Goal: Find specific page/section: Find specific page/section

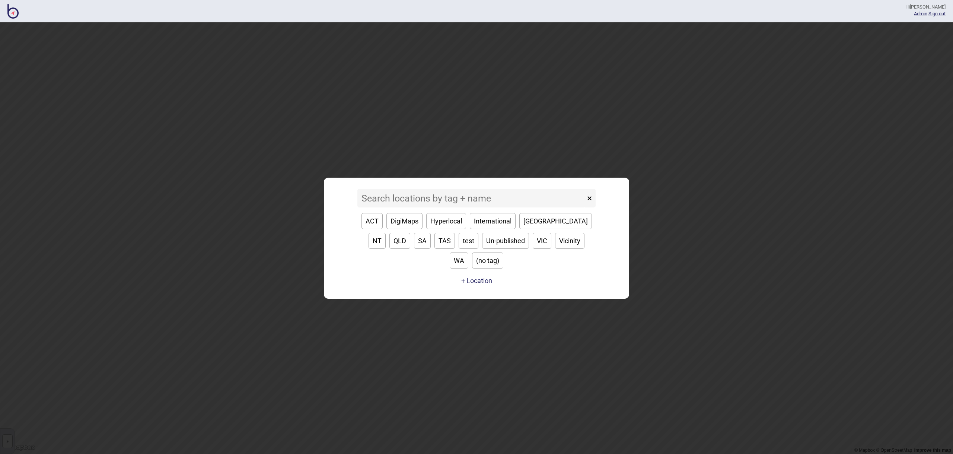
click at [532, 229] on button "[GEOGRAPHIC_DATA]" at bounding box center [555, 221] width 73 height 16
type input "[GEOGRAPHIC_DATA]"
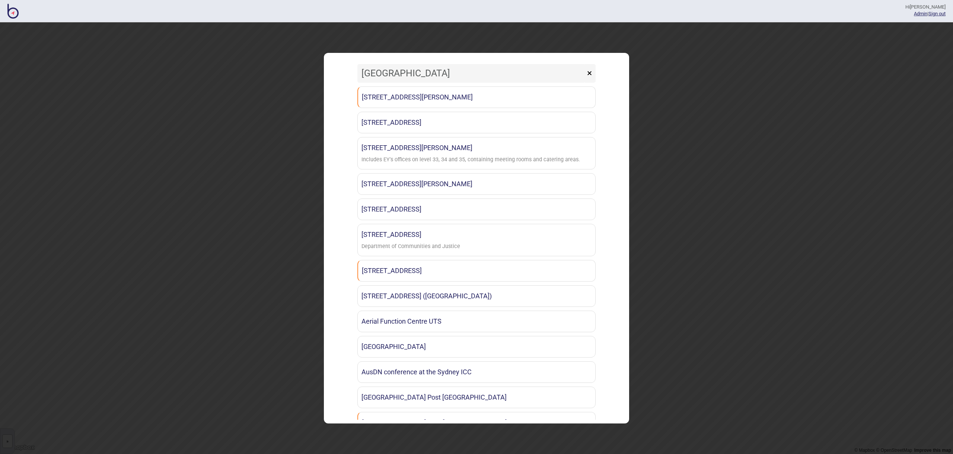
click at [593, 74] on button "×" at bounding box center [589, 73] width 12 height 19
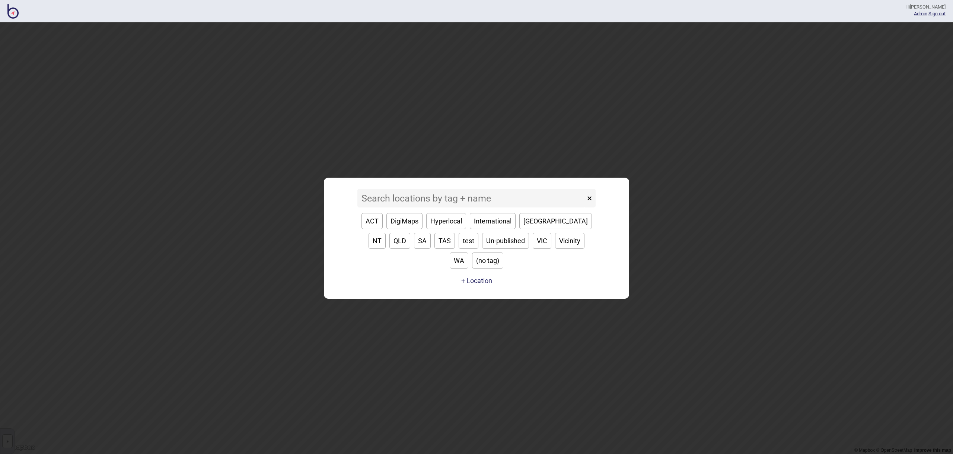
click at [468, 255] on button "WA" at bounding box center [459, 260] width 19 height 16
type input "WA"
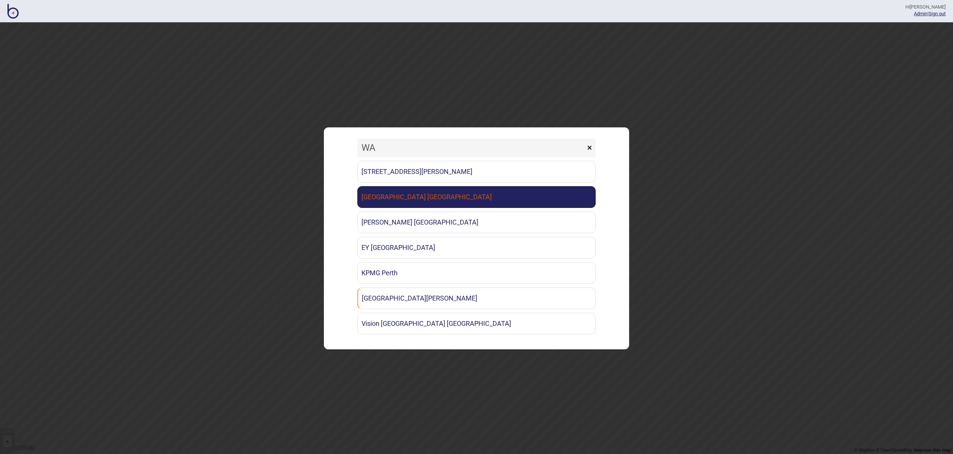
click at [475, 200] on link "[GEOGRAPHIC_DATA] [GEOGRAPHIC_DATA]" at bounding box center [476, 197] width 238 height 22
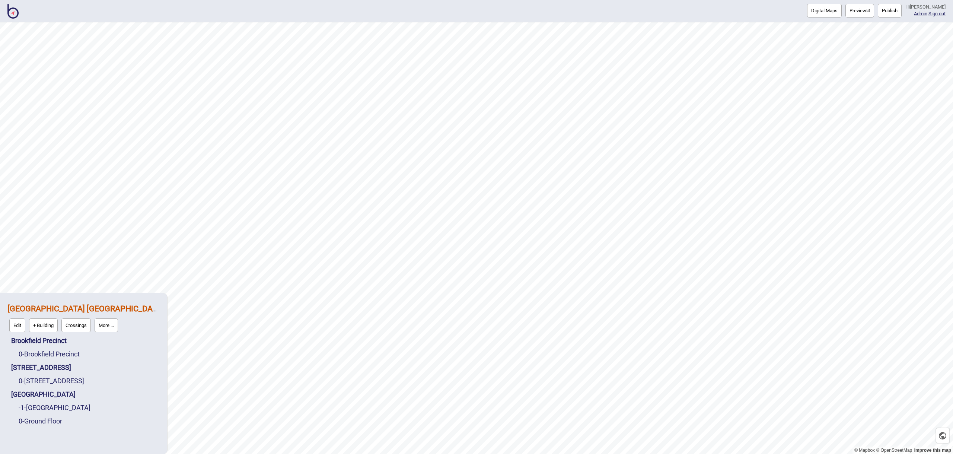
click at [12, 15] on img at bounding box center [12, 11] width 11 height 15
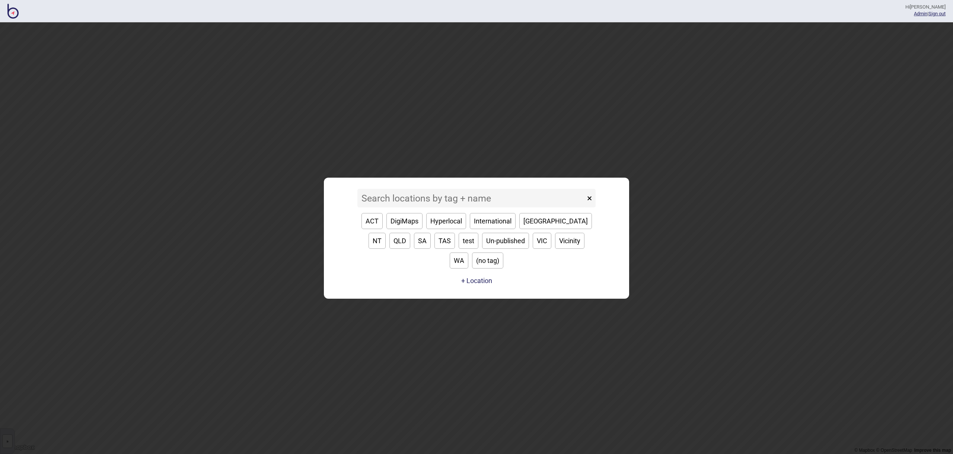
click at [527, 229] on button "[GEOGRAPHIC_DATA]" at bounding box center [555, 221] width 73 height 16
type input "[GEOGRAPHIC_DATA]"
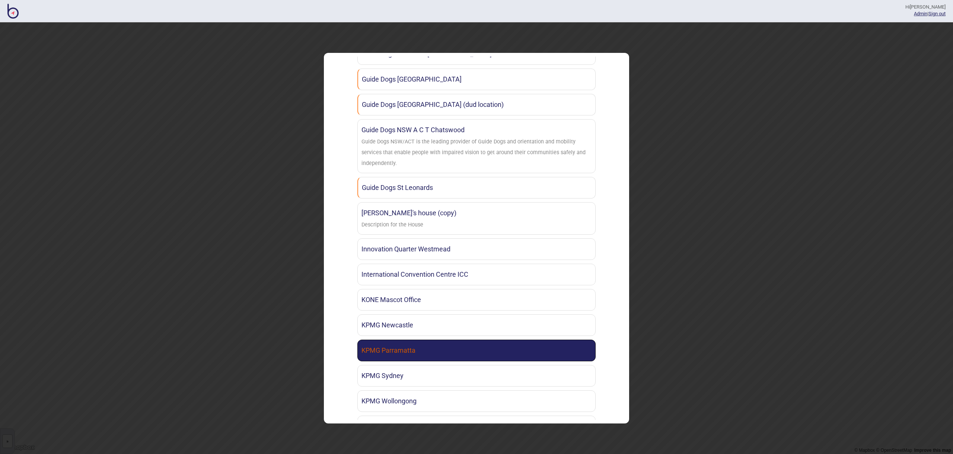
scroll to position [802, 0]
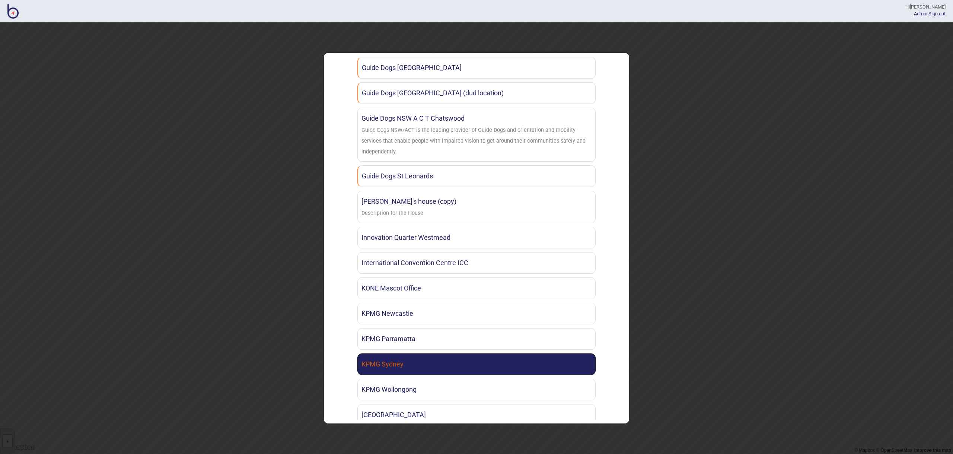
click at [437, 353] on link "KPMG Sydney" at bounding box center [476, 364] width 238 height 22
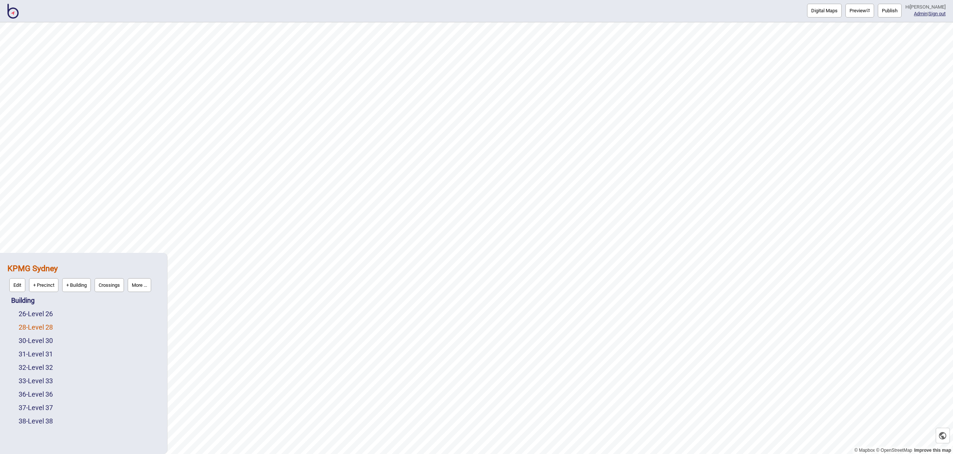
click at [53, 327] on link "28 - Level 28" at bounding box center [36, 327] width 34 height 8
click at [13, 15] on img at bounding box center [12, 11] width 11 height 15
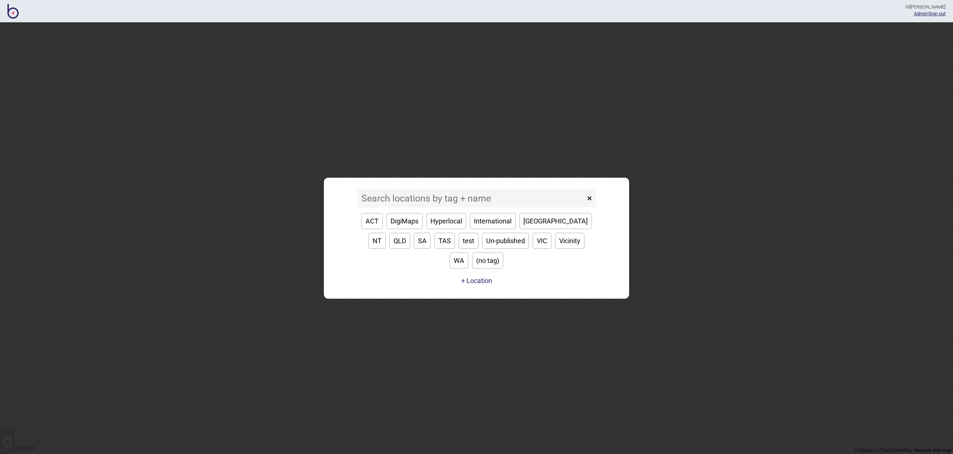
click at [535, 229] on button "[GEOGRAPHIC_DATA]" at bounding box center [555, 221] width 73 height 16
type input "[GEOGRAPHIC_DATA]"
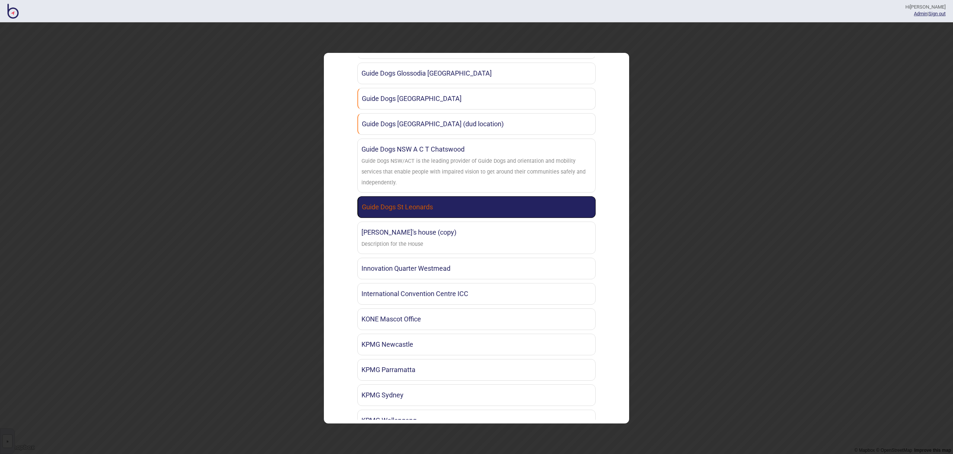
scroll to position [844, 0]
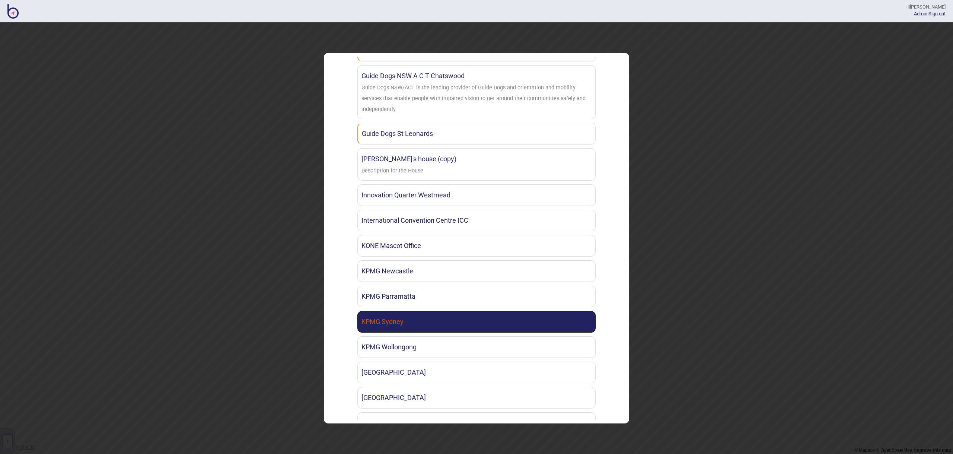
click at [473, 311] on link "KPMG Sydney" at bounding box center [476, 322] width 238 height 22
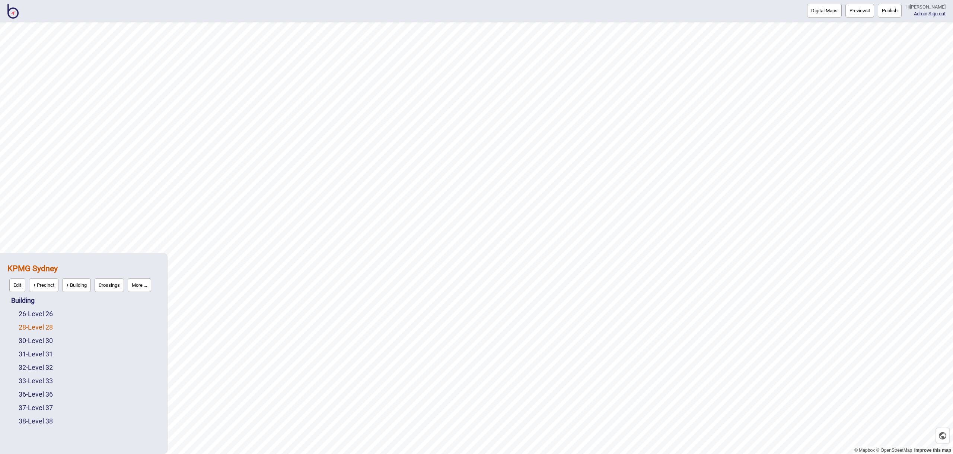
click at [49, 324] on link "28 - Level 28" at bounding box center [36, 327] width 34 height 8
click at [31, 325] on button "Edit" at bounding box center [28, 325] width 16 height 14
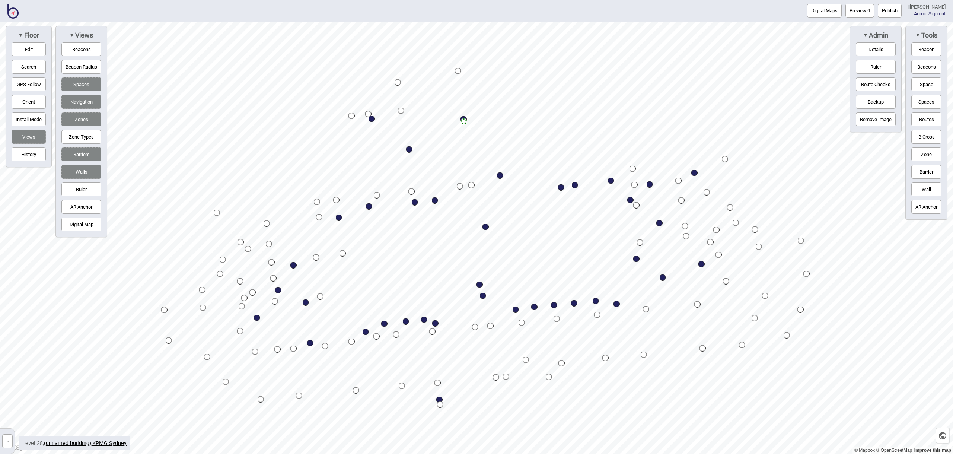
click at [83, 226] on button "Digital Map" at bounding box center [81, 224] width 40 height 14
click at [91, 226] on button "Digital Map" at bounding box center [81, 224] width 40 height 14
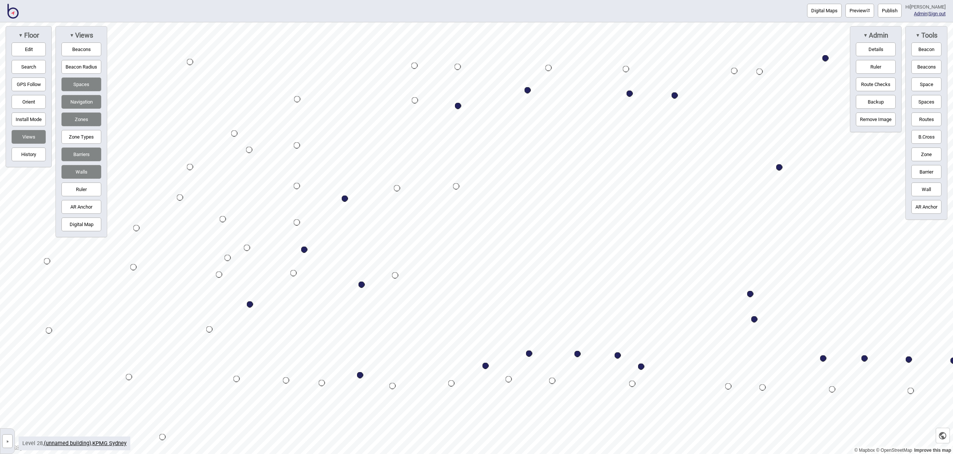
click at [93, 48] on button "Beacons" at bounding box center [81, 49] width 40 height 14
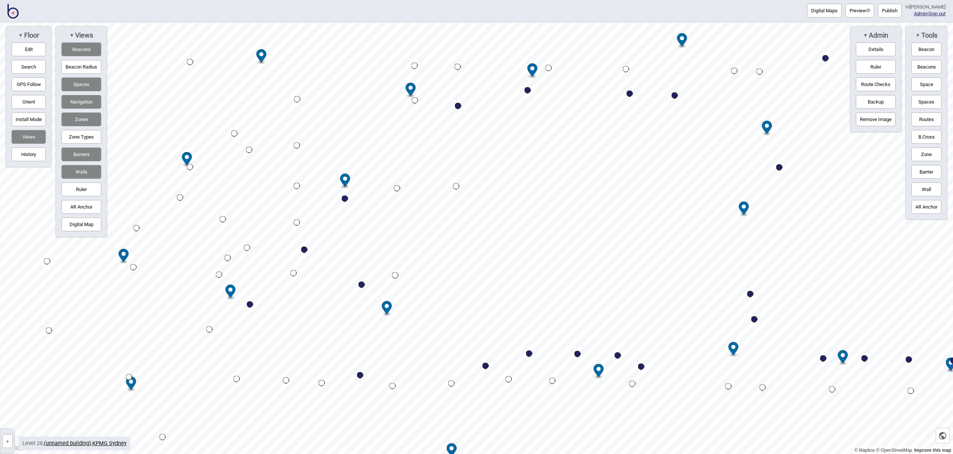
click at [88, 69] on button "Beacon Radius" at bounding box center [81, 67] width 40 height 14
click at [87, 51] on button "Beacons" at bounding box center [81, 49] width 40 height 14
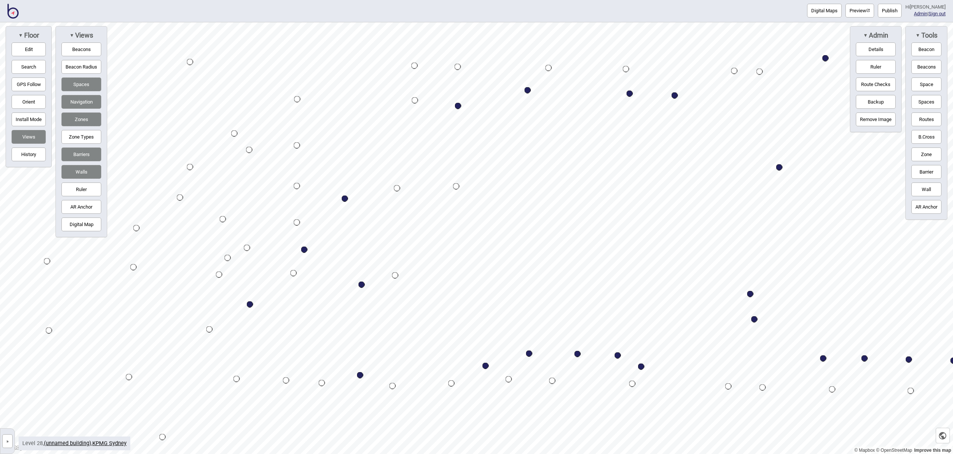
click at [10, 12] on img at bounding box center [12, 11] width 11 height 15
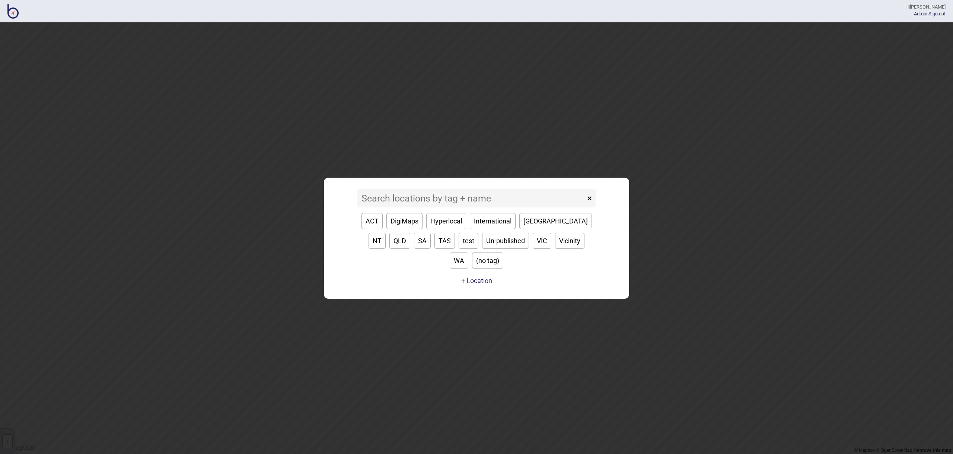
click at [538, 229] on button "[GEOGRAPHIC_DATA]" at bounding box center [555, 221] width 73 height 16
type input "[GEOGRAPHIC_DATA]"
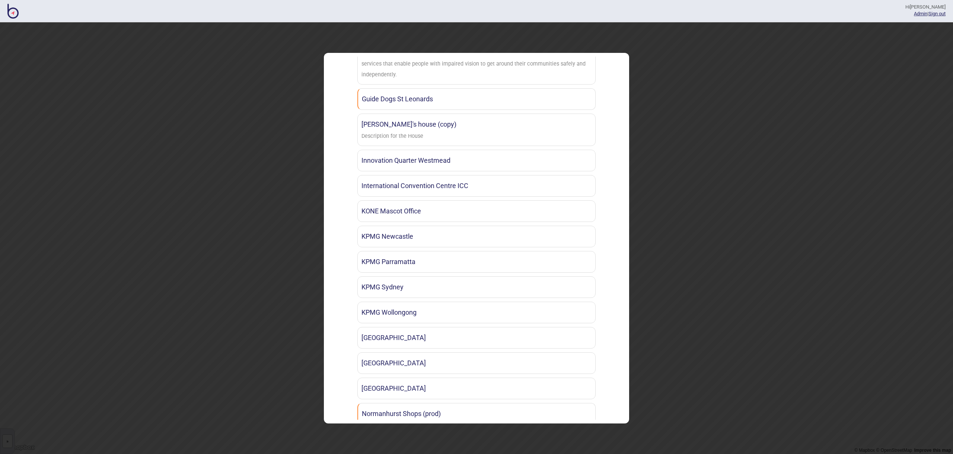
scroll to position [878, 0]
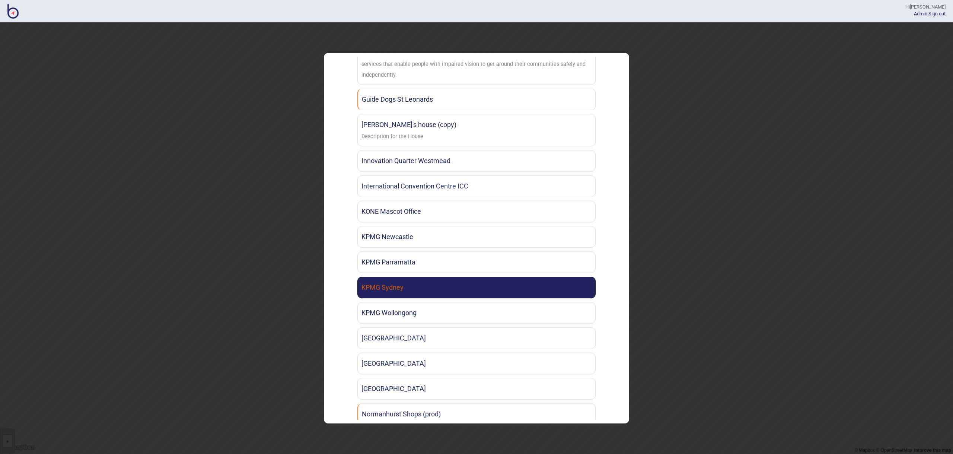
click at [515, 277] on link "KPMG Sydney" at bounding box center [476, 288] width 238 height 22
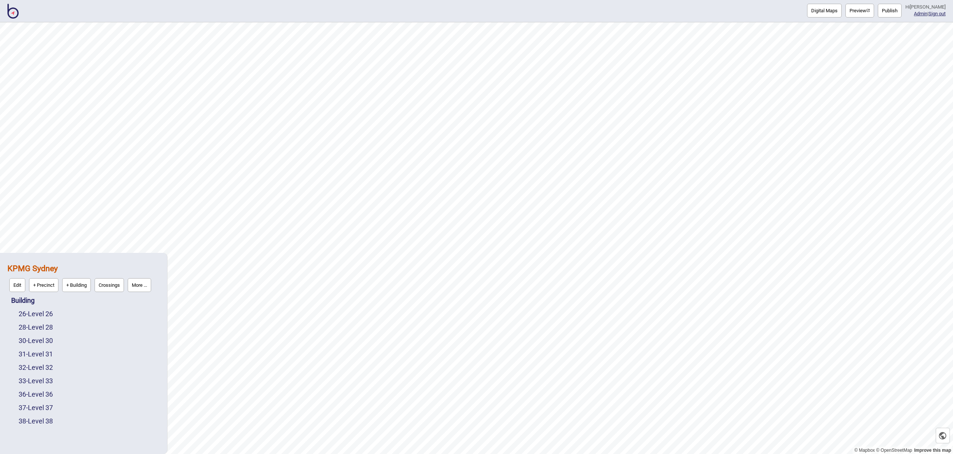
click at [149, 290] on button "More ..." at bounding box center [139, 285] width 23 height 14
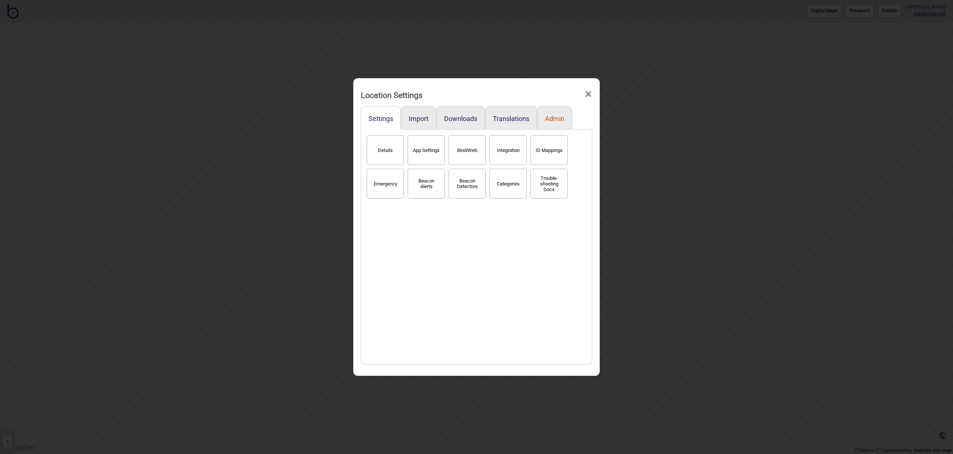
click at [556, 118] on button "Admin" at bounding box center [554, 119] width 19 height 8
click at [389, 150] on button "Stats" at bounding box center [385, 150] width 37 height 30
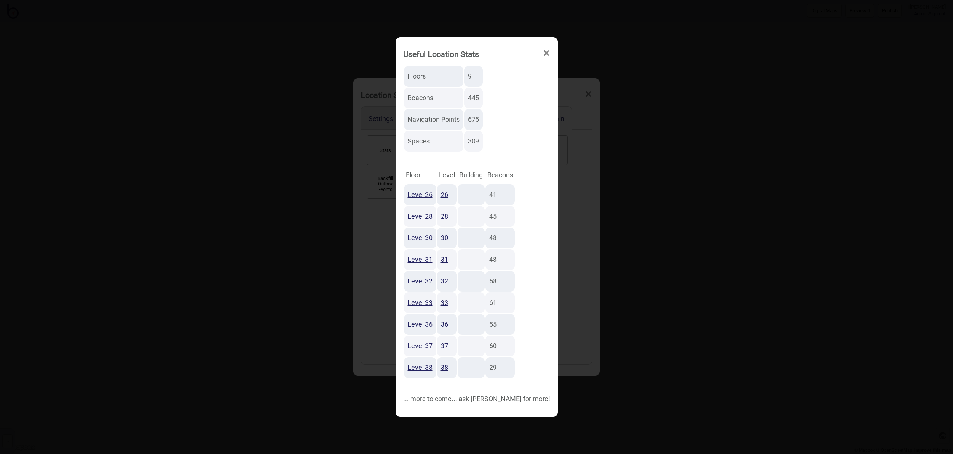
click at [542, 58] on span "×" at bounding box center [546, 53] width 8 height 25
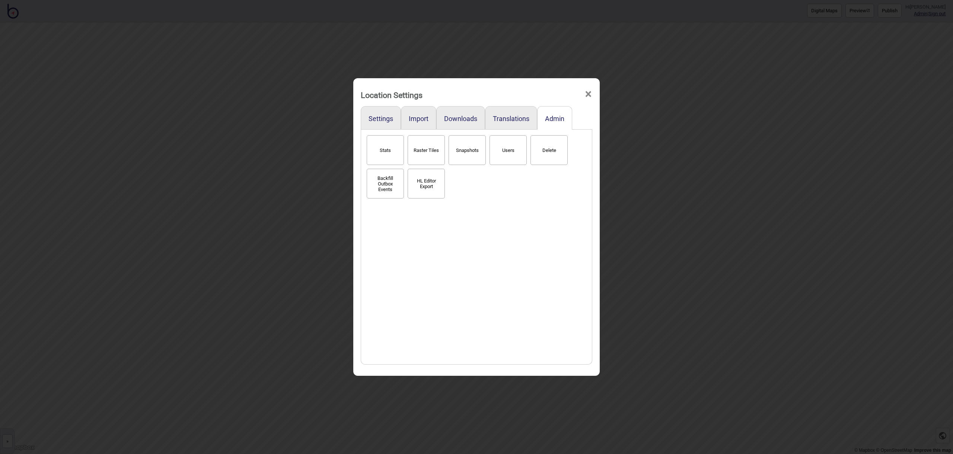
click at [592, 93] on div "Location Settings ×" at bounding box center [476, 93] width 239 height 22
click at [587, 92] on span "×" at bounding box center [589, 94] width 8 height 25
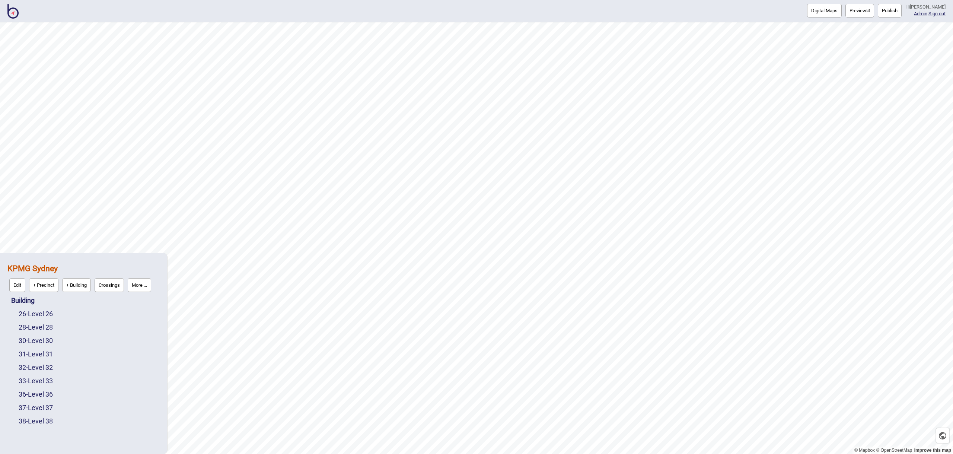
click at [15, 11] on img at bounding box center [12, 11] width 11 height 15
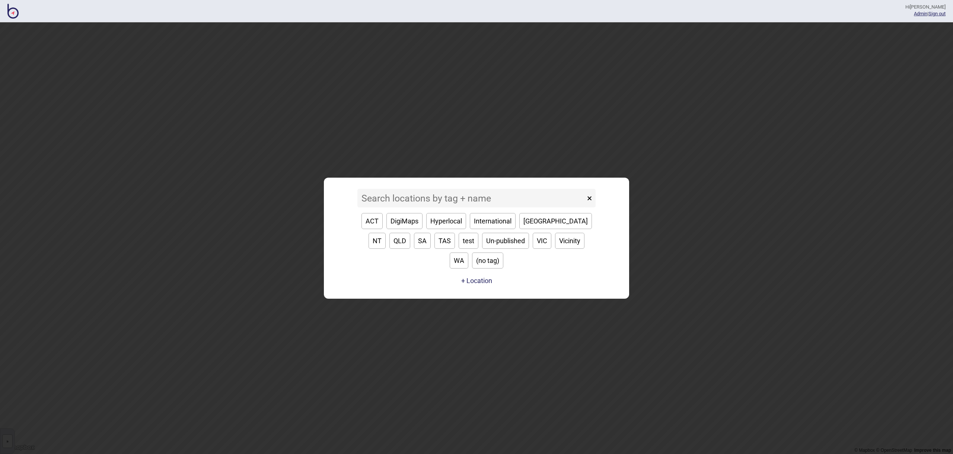
click at [536, 229] on button "[GEOGRAPHIC_DATA]" at bounding box center [555, 221] width 73 height 16
type input "[GEOGRAPHIC_DATA]"
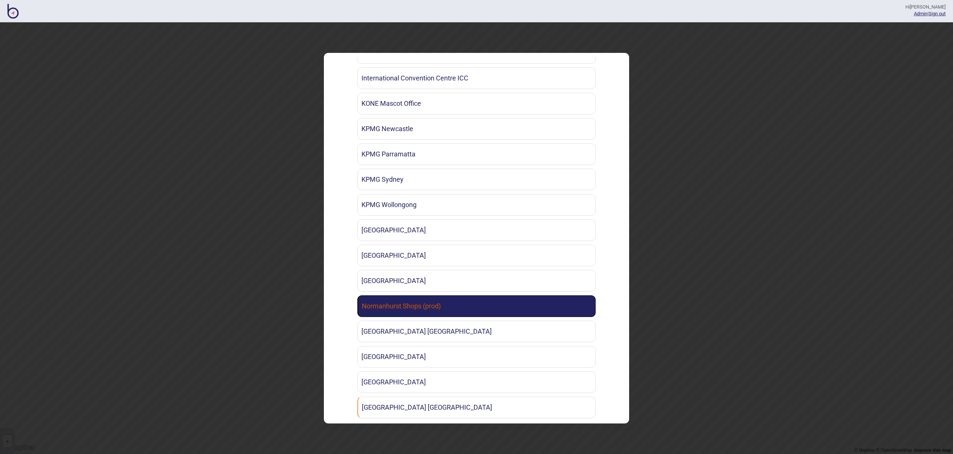
scroll to position [975, 0]
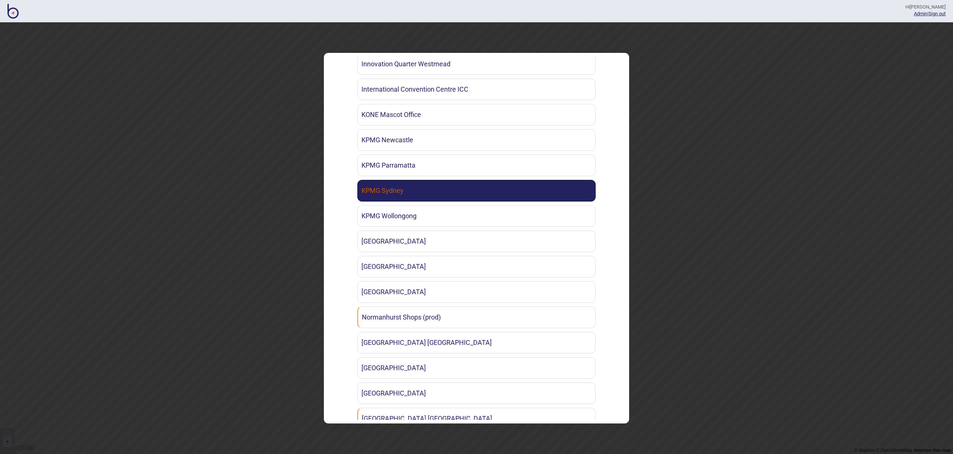
click at [406, 180] on link "KPMG Sydney" at bounding box center [476, 191] width 238 height 22
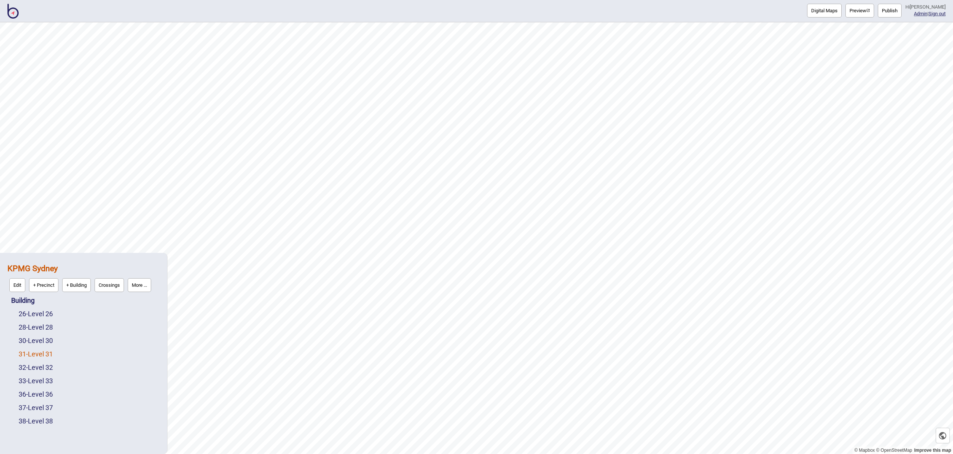
click at [52, 353] on link "31 - Level 31" at bounding box center [36, 354] width 34 height 8
click at [32, 353] on button "Edit" at bounding box center [28, 352] width 16 height 14
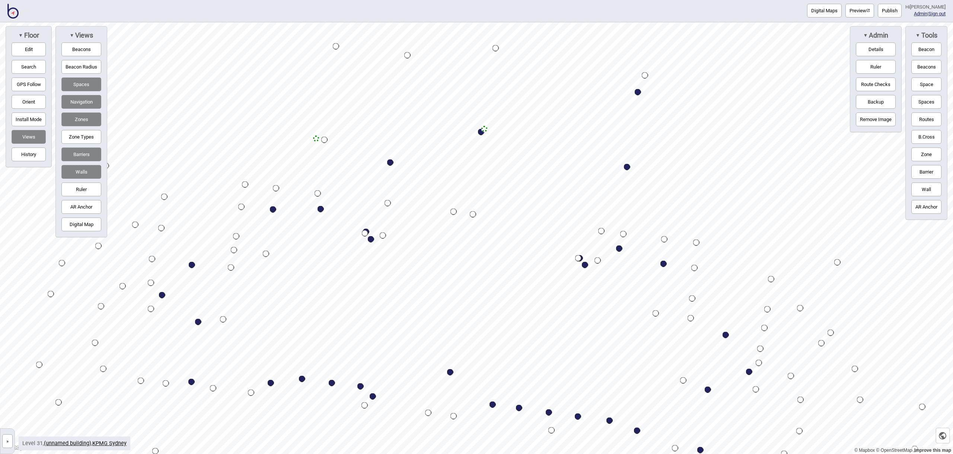
click at [13, 13] on img at bounding box center [12, 11] width 11 height 15
